Goal: Use online tool/utility: Utilize a website feature to perform a specific function

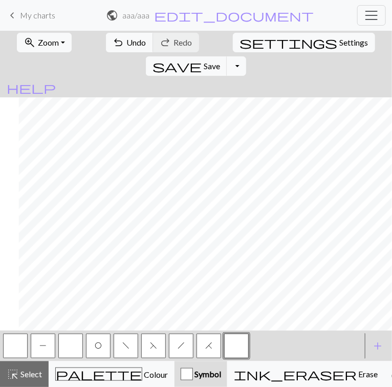
scroll to position [800, 752]
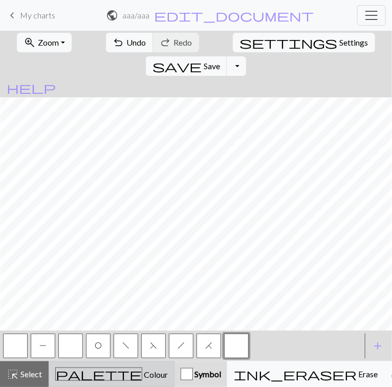
click at [81, 372] on span "palette" at bounding box center [99, 374] width 86 height 14
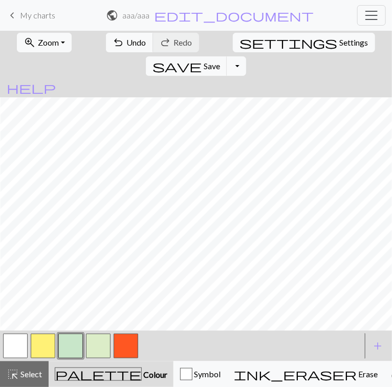
click at [20, 345] on button "button" at bounding box center [15, 346] width 25 height 25
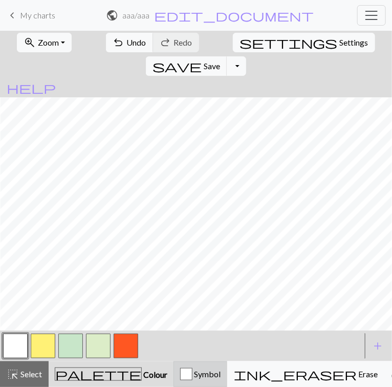
click at [184, 367] on button "Symbol" at bounding box center [201, 374] width 54 height 26
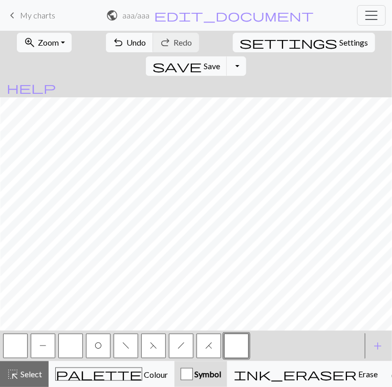
click at [64, 341] on button "button" at bounding box center [70, 346] width 25 height 25
click at [45, 351] on button "P" at bounding box center [43, 346] width 25 height 25
click at [75, 350] on button "button" at bounding box center [70, 346] width 25 height 25
click at [57, 46] on button "zoom_in Zoom Zoom" at bounding box center [44, 42] width 55 height 19
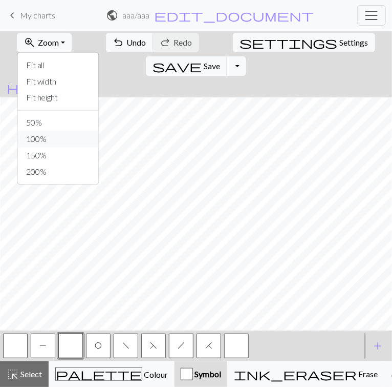
click at [41, 136] on button "100%" at bounding box center [58, 139] width 81 height 16
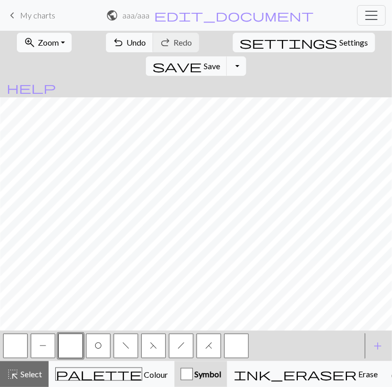
click at [51, 44] on span "Zoom" at bounding box center [48, 42] width 21 height 10
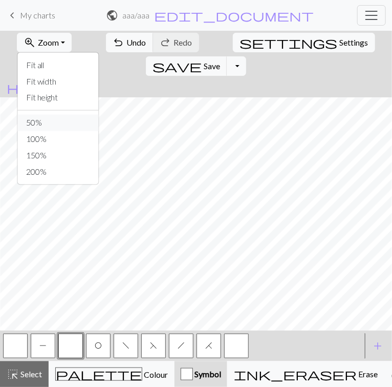
click at [45, 117] on button "50%" at bounding box center [58, 123] width 81 height 16
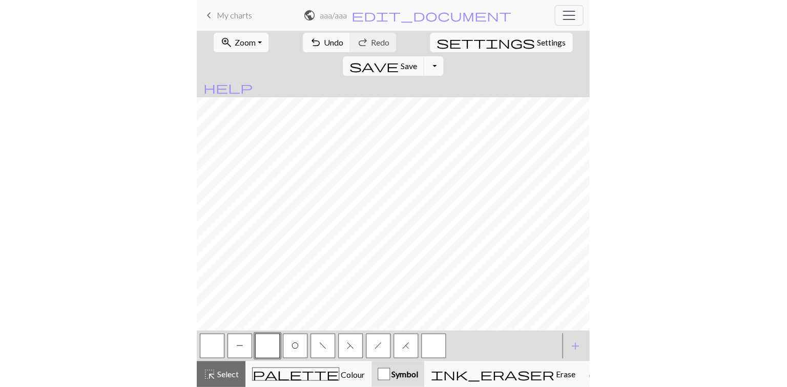
scroll to position [271, 0]
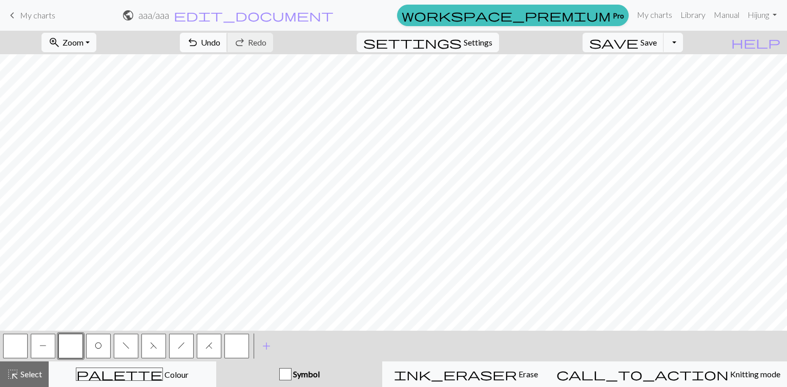
click at [199, 46] on span "undo" at bounding box center [192, 42] width 12 height 14
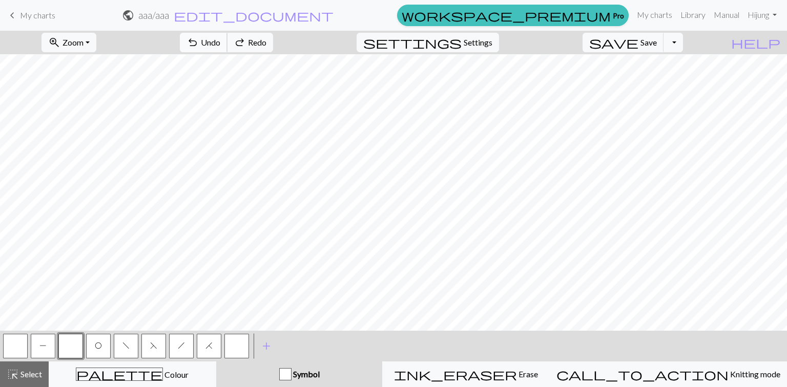
click at [199, 46] on span "undo" at bounding box center [192, 42] width 12 height 14
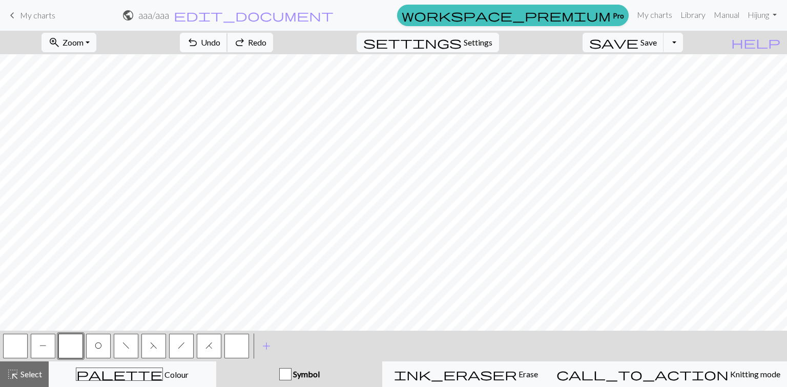
click at [199, 46] on span "undo" at bounding box center [192, 42] width 12 height 14
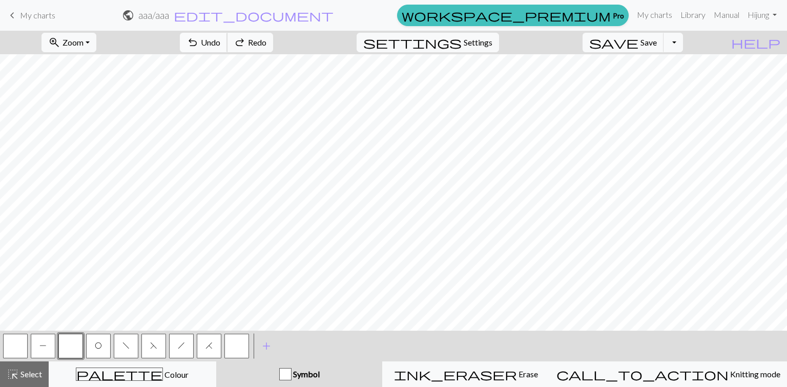
click at [199, 46] on span "undo" at bounding box center [192, 42] width 12 height 14
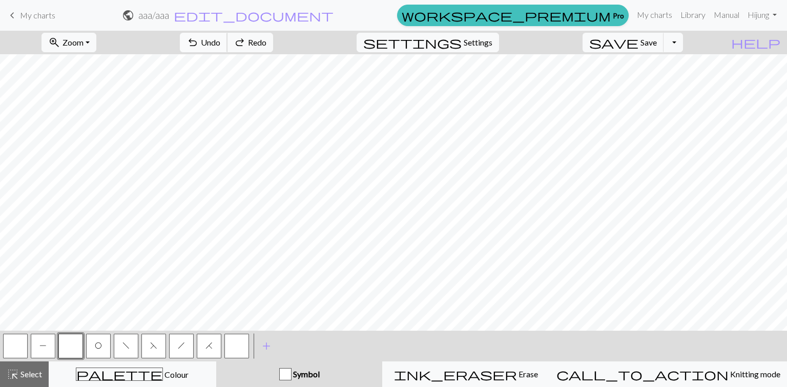
click at [199, 46] on span "undo" at bounding box center [192, 42] width 12 height 14
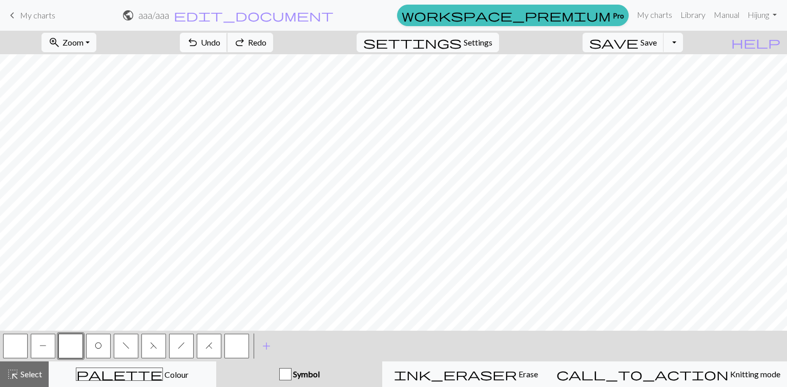
click at [199, 46] on span "undo" at bounding box center [192, 42] width 12 height 14
click at [256, 46] on div "undo Undo Undo redo Redo Redo" at bounding box center [226, 43] width 109 height 24
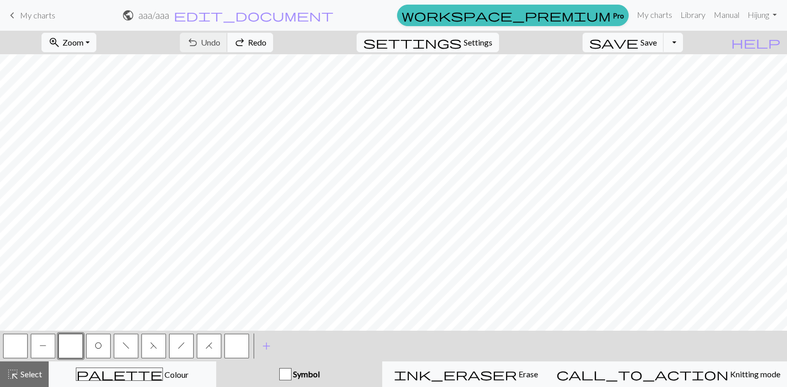
click at [256, 46] on div "undo Undo Undo redo Redo Redo" at bounding box center [226, 43] width 109 height 24
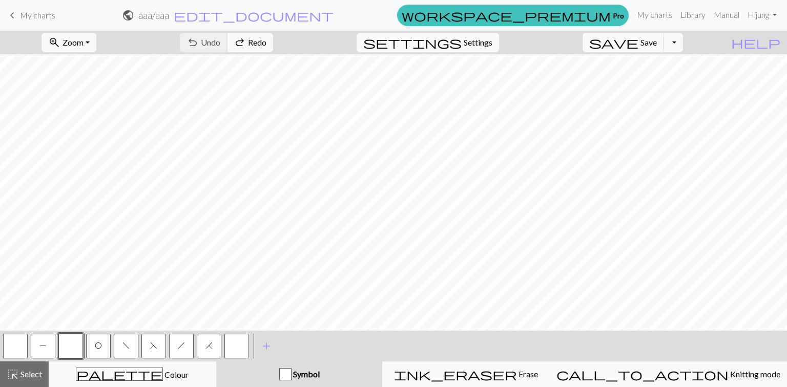
click at [256, 46] on div "undo Undo Undo redo Redo Redo" at bounding box center [226, 43] width 109 height 24
click at [84, 39] on span "Zoom" at bounding box center [73, 42] width 21 height 10
click at [87, 133] on button "100%" at bounding box center [83, 139] width 81 height 16
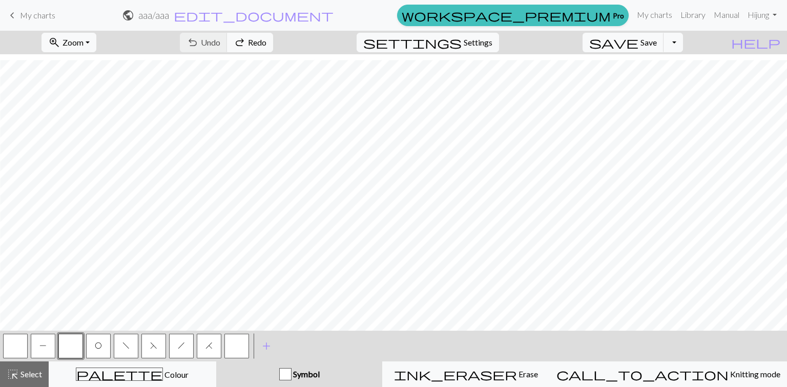
click at [34, 351] on button "P" at bounding box center [43, 346] width 25 height 25
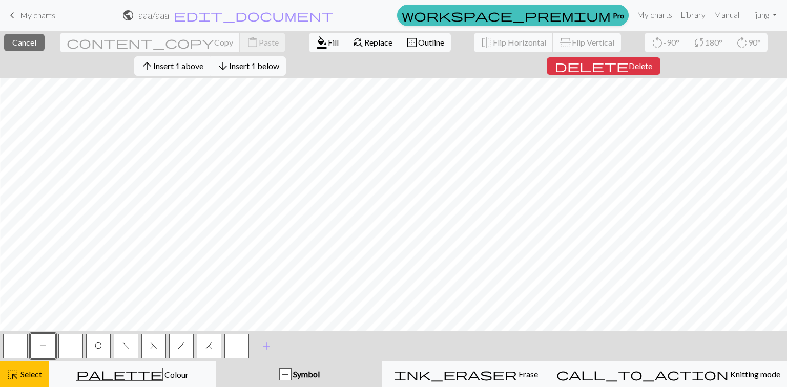
click at [39, 348] on span "P" at bounding box center [42, 346] width 7 height 8
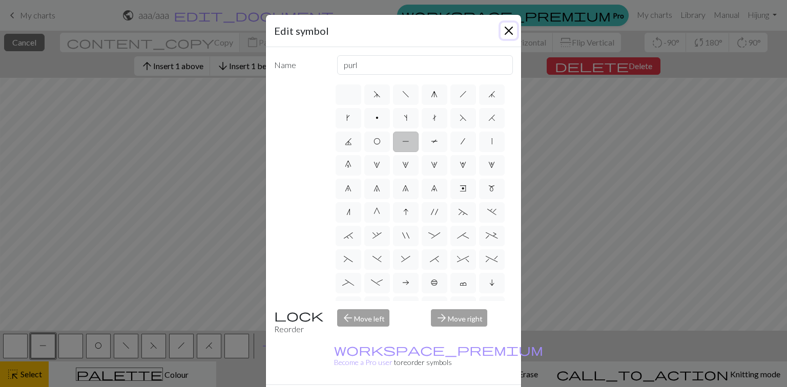
click at [392, 30] on button "Close" at bounding box center [509, 31] width 16 height 16
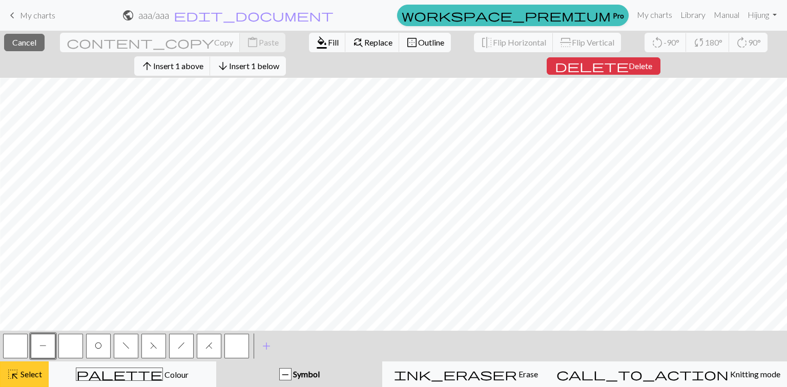
click at [33, 377] on span "Select" at bounding box center [30, 374] width 23 height 10
click at [42, 345] on span "P" at bounding box center [42, 346] width 7 height 8
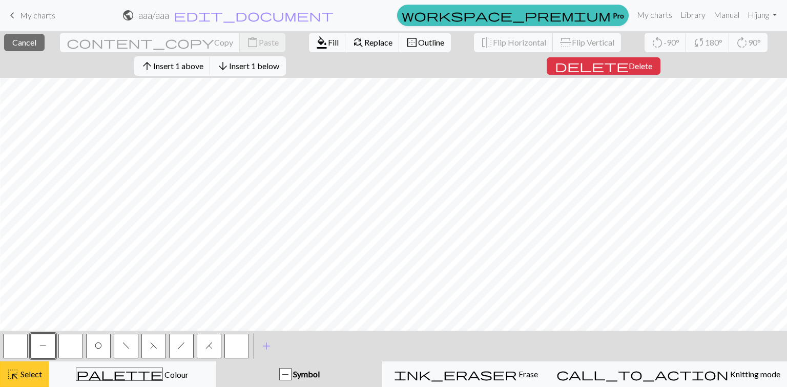
click at [19, 377] on span "Select" at bounding box center [30, 374] width 23 height 10
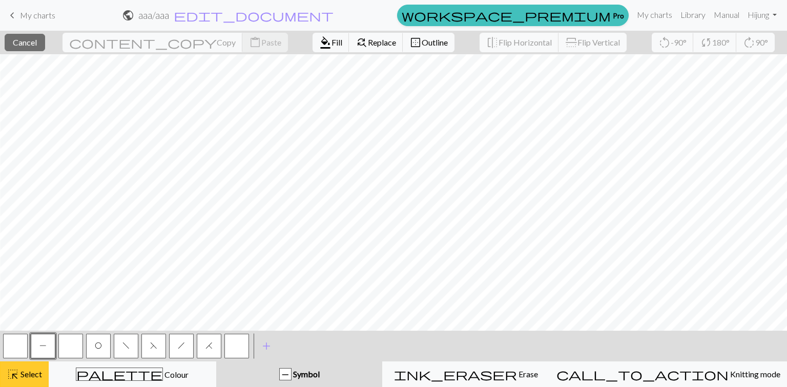
click at [28, 376] on span "Select" at bounding box center [30, 374] width 23 height 10
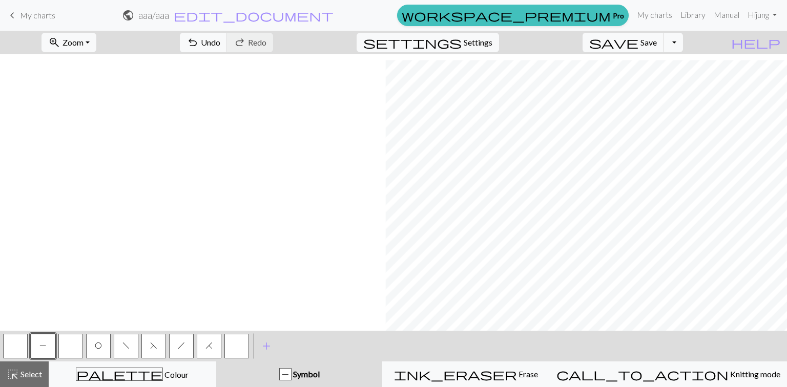
scroll to position [800, 385]
click at [392, 38] on span "Settings" at bounding box center [478, 42] width 29 height 12
select select "aran"
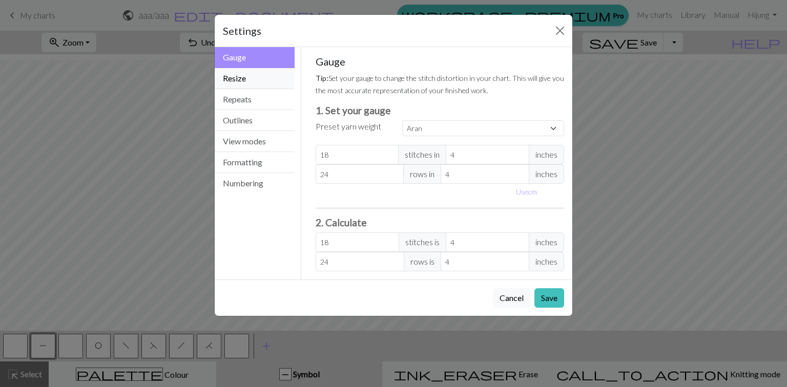
click at [257, 82] on button "Resize" at bounding box center [255, 78] width 80 height 21
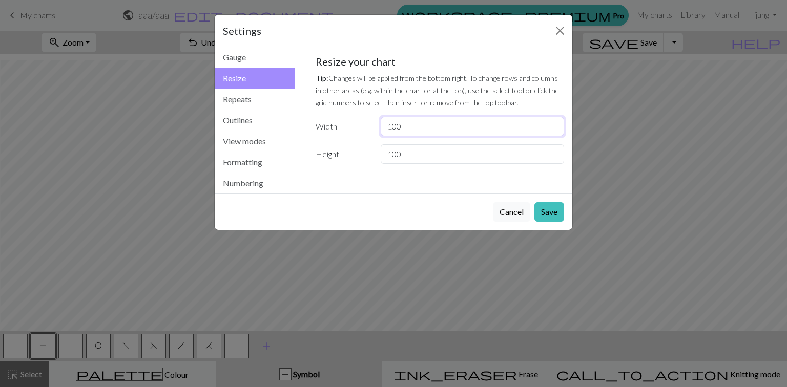
drag, startPoint x: 425, startPoint y: 125, endPoint x: 338, endPoint y: 119, distance: 87.3
click at [338, 119] on div "Width 100" at bounding box center [439, 126] width 261 height 19
type input "150"
click at [392, 207] on button "Save" at bounding box center [549, 211] width 30 height 19
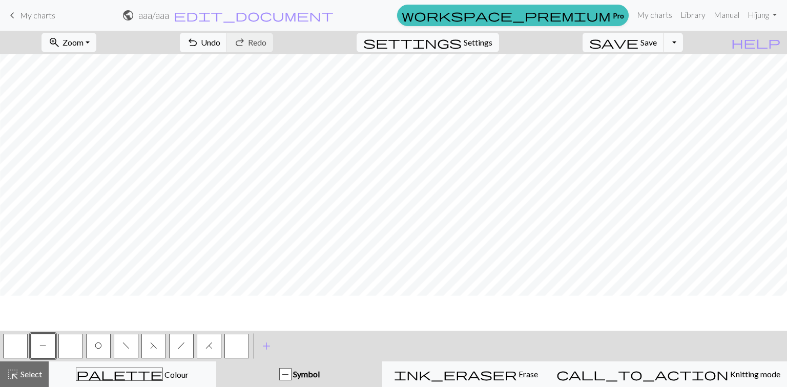
scroll to position [759, 603]
click at [163, 377] on span "Colour" at bounding box center [176, 375] width 26 height 10
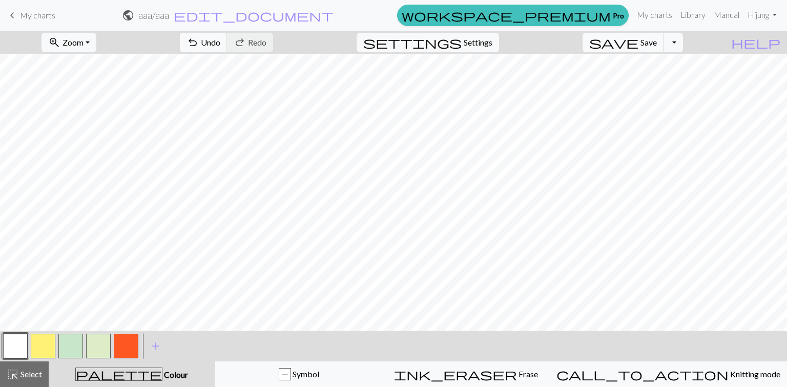
click at [47, 344] on button "button" at bounding box center [43, 346] width 25 height 25
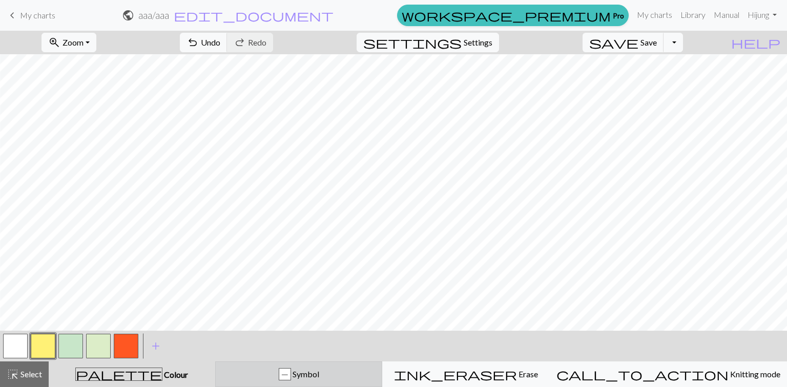
click at [299, 377] on div "P Symbol" at bounding box center [299, 374] width 154 height 12
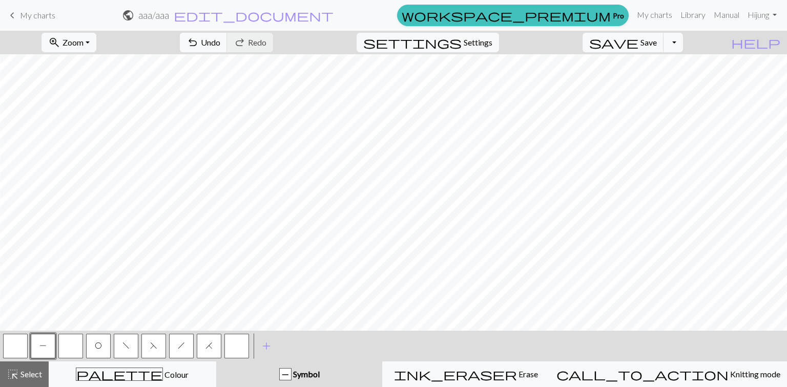
click at [180, 351] on button "h" at bounding box center [181, 346] width 25 height 25
click at [125, 348] on span "f" at bounding box center [125, 346] width 7 height 8
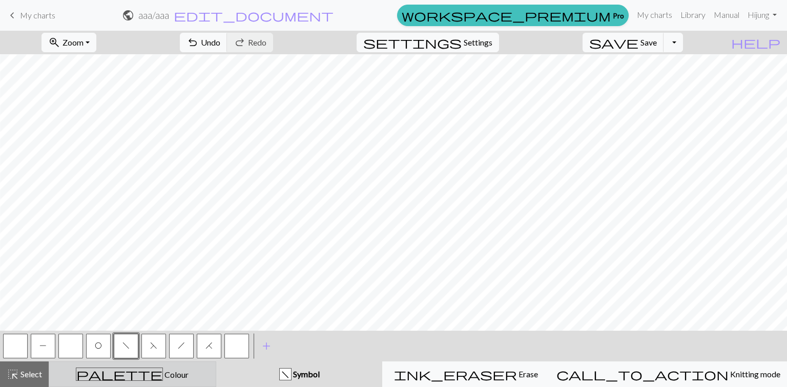
click at [76, 368] on div "palette Colour Colour" at bounding box center [132, 374] width 154 height 13
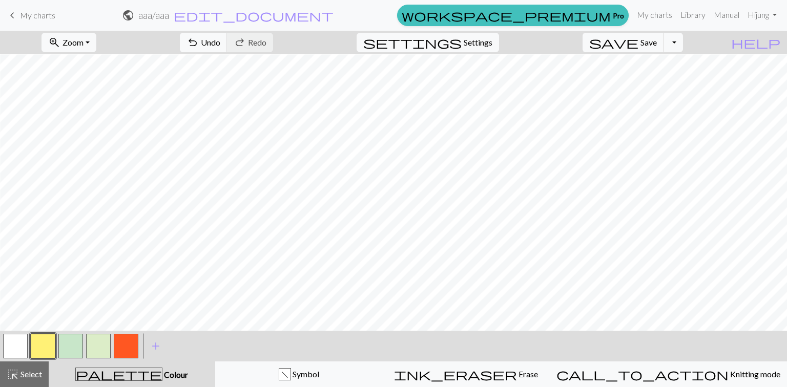
drag, startPoint x: 18, startPoint y: 338, endPoint x: 32, endPoint y: 335, distance: 13.8
click at [15, 340] on button "button" at bounding box center [15, 346] width 25 height 25
click at [68, 346] on button "button" at bounding box center [70, 346] width 25 height 25
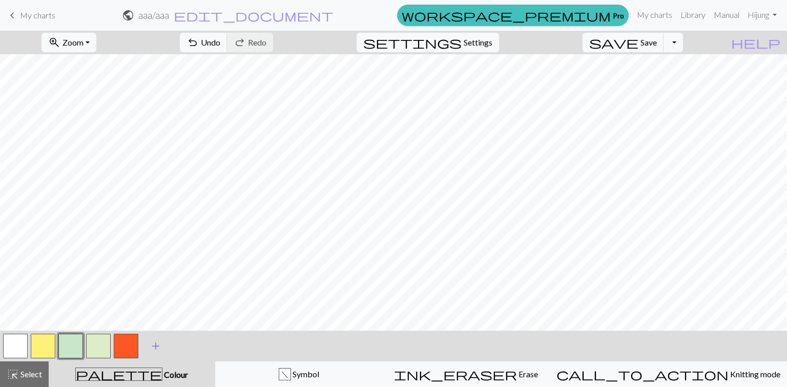
click at [143, 346] on button "add Add a colour" at bounding box center [156, 347] width 26 height 26
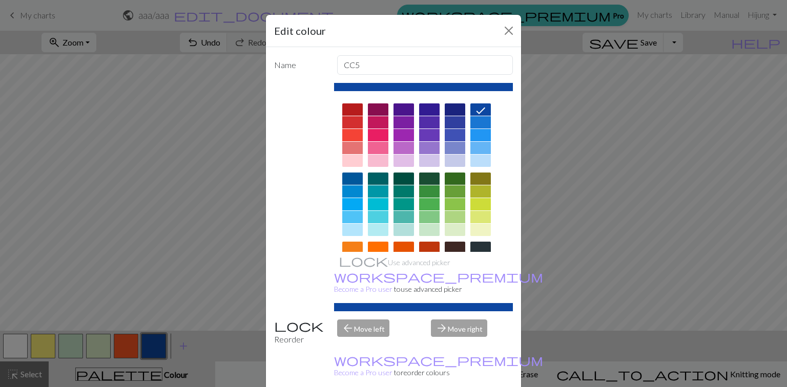
click at [135, 347] on div "Edit colour Name CC5 Use advanced picker workspace_premium Become a Pro user to…" at bounding box center [393, 193] width 787 height 387
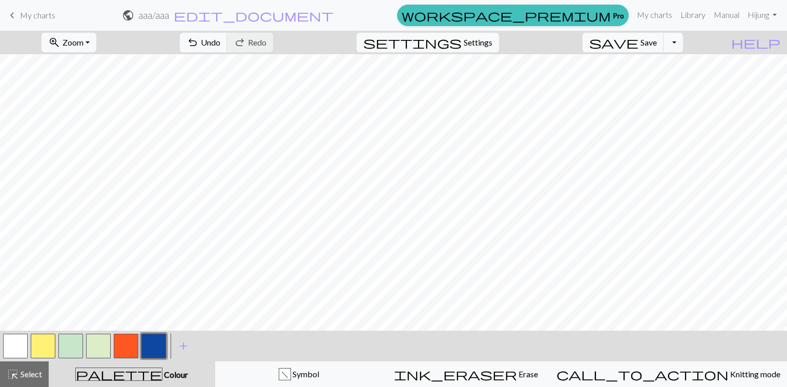
click at [130, 347] on button "button" at bounding box center [126, 346] width 25 height 25
click at [39, 346] on button "button" at bounding box center [43, 346] width 25 height 25
click at [80, 344] on button "button" at bounding box center [70, 346] width 25 height 25
click at [50, 341] on button "button" at bounding box center [43, 346] width 25 height 25
click at [29, 369] on span "Select" at bounding box center [30, 374] width 23 height 10
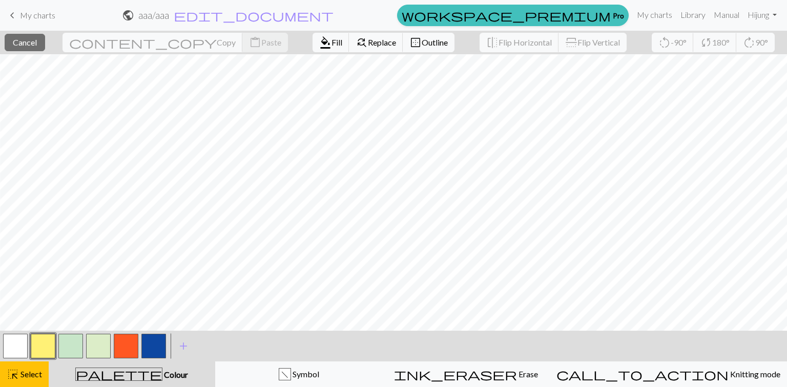
click at [72, 357] on button "button" at bounding box center [70, 346] width 25 height 25
click at [319, 43] on span "format_color_fill" at bounding box center [325, 42] width 12 height 14
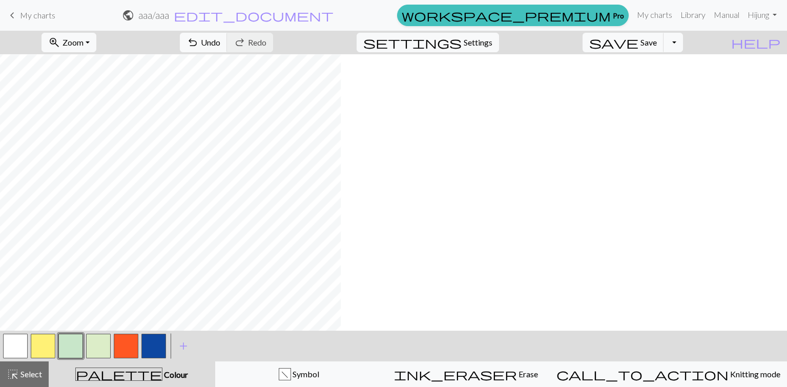
scroll to position [759, 157]
